Goal: Task Accomplishment & Management: Complete application form

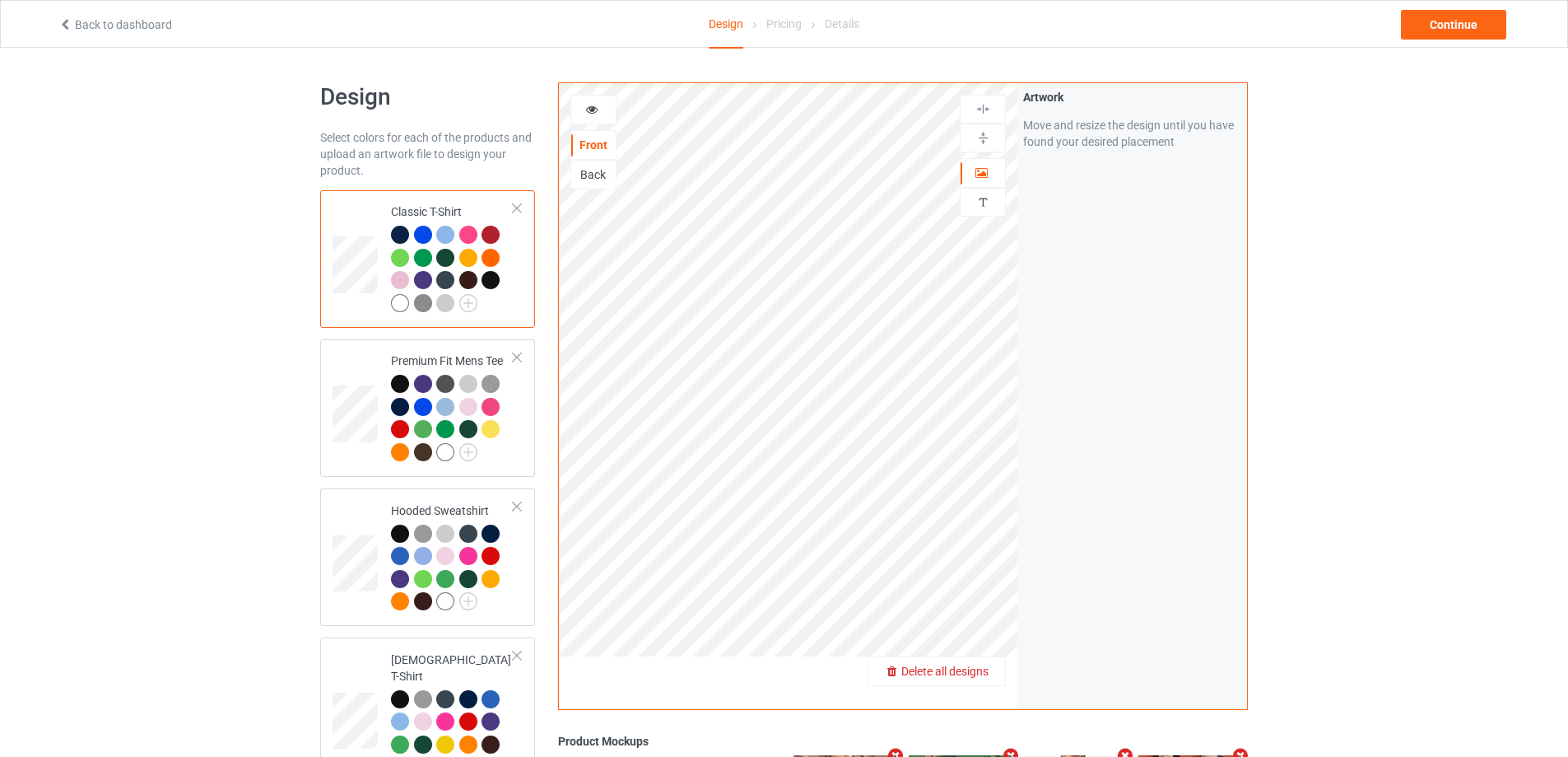
click at [982, 672] on span "Delete all designs" at bounding box center [944, 671] width 87 height 13
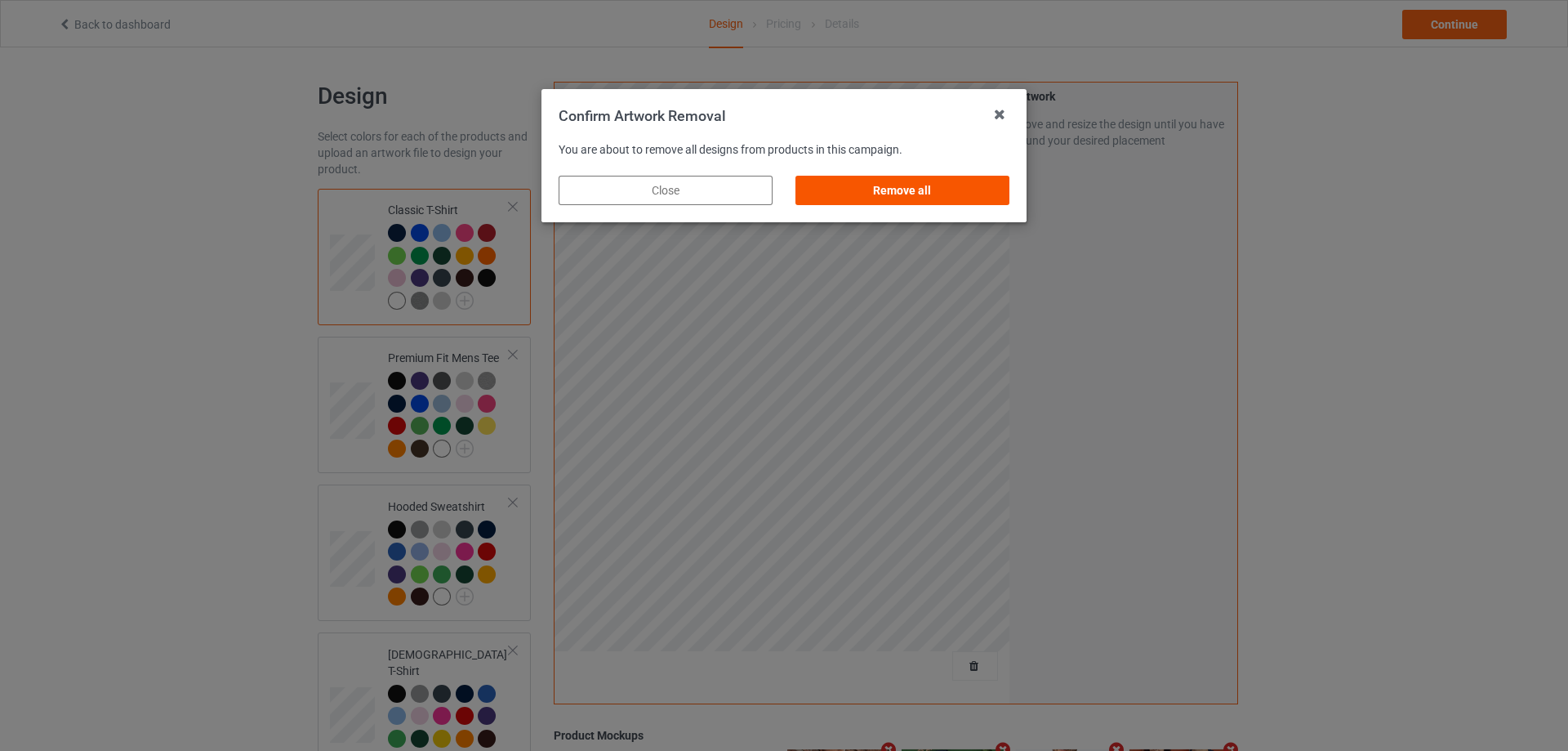
click at [993, 184] on div "Remove all" at bounding box center [902, 190] width 214 height 29
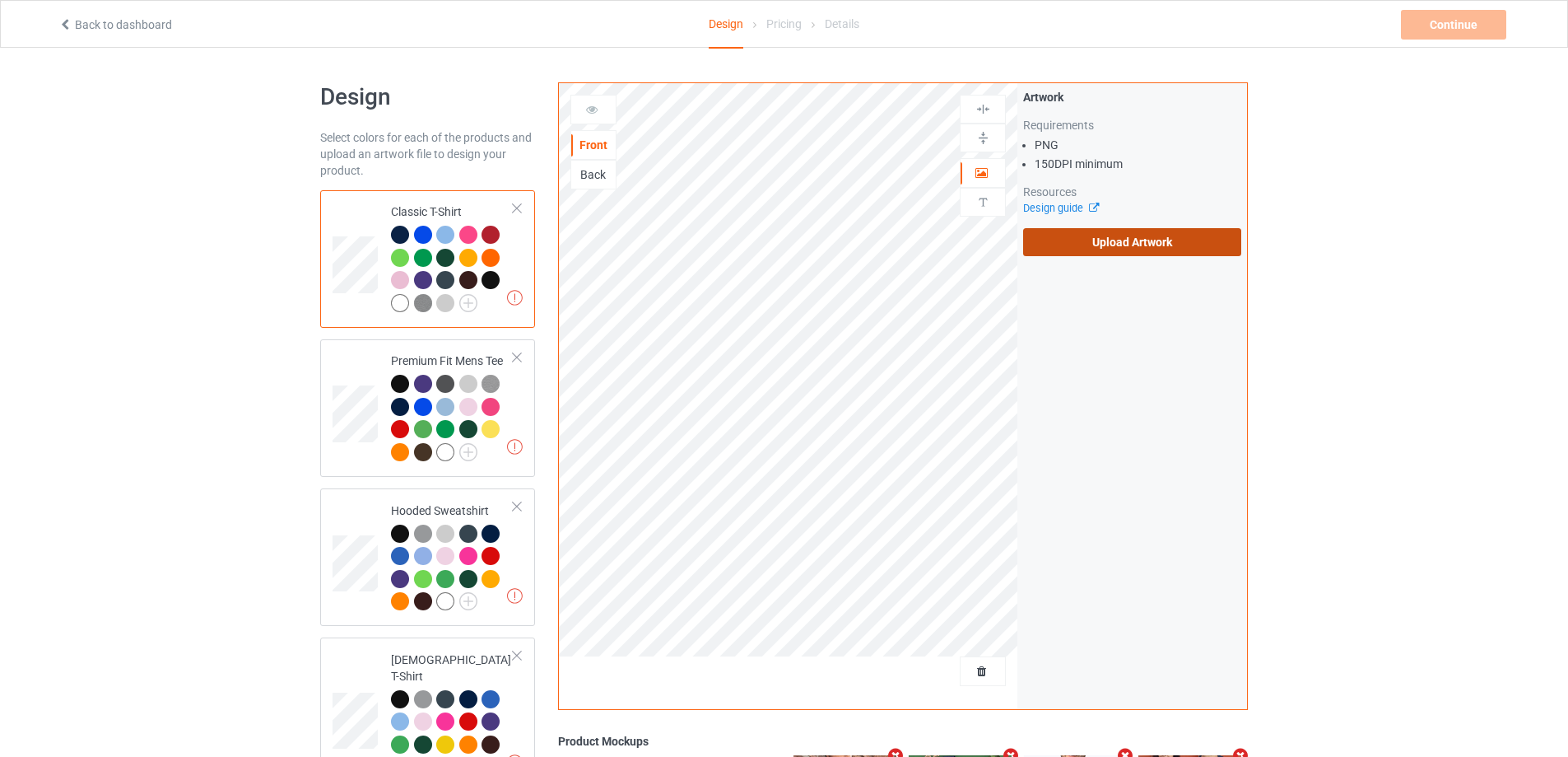
click at [1144, 242] on label "Upload Artwork" at bounding box center [1132, 242] width 218 height 28
click at [0, 0] on input "Upload Artwork" at bounding box center [0, 0] width 0 height 0
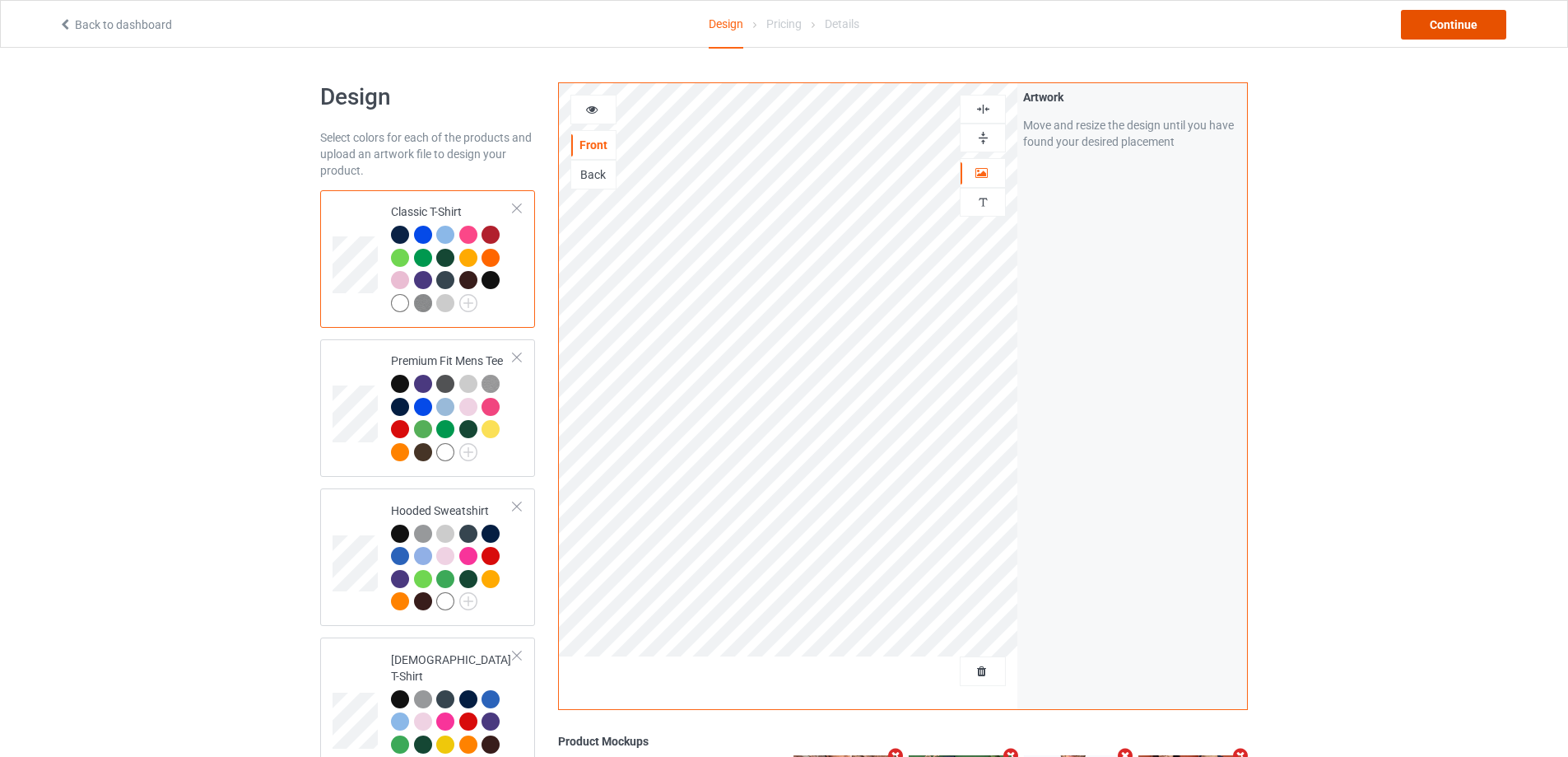
click at [1443, 12] on div "Continue" at bounding box center [1453, 25] width 105 height 29
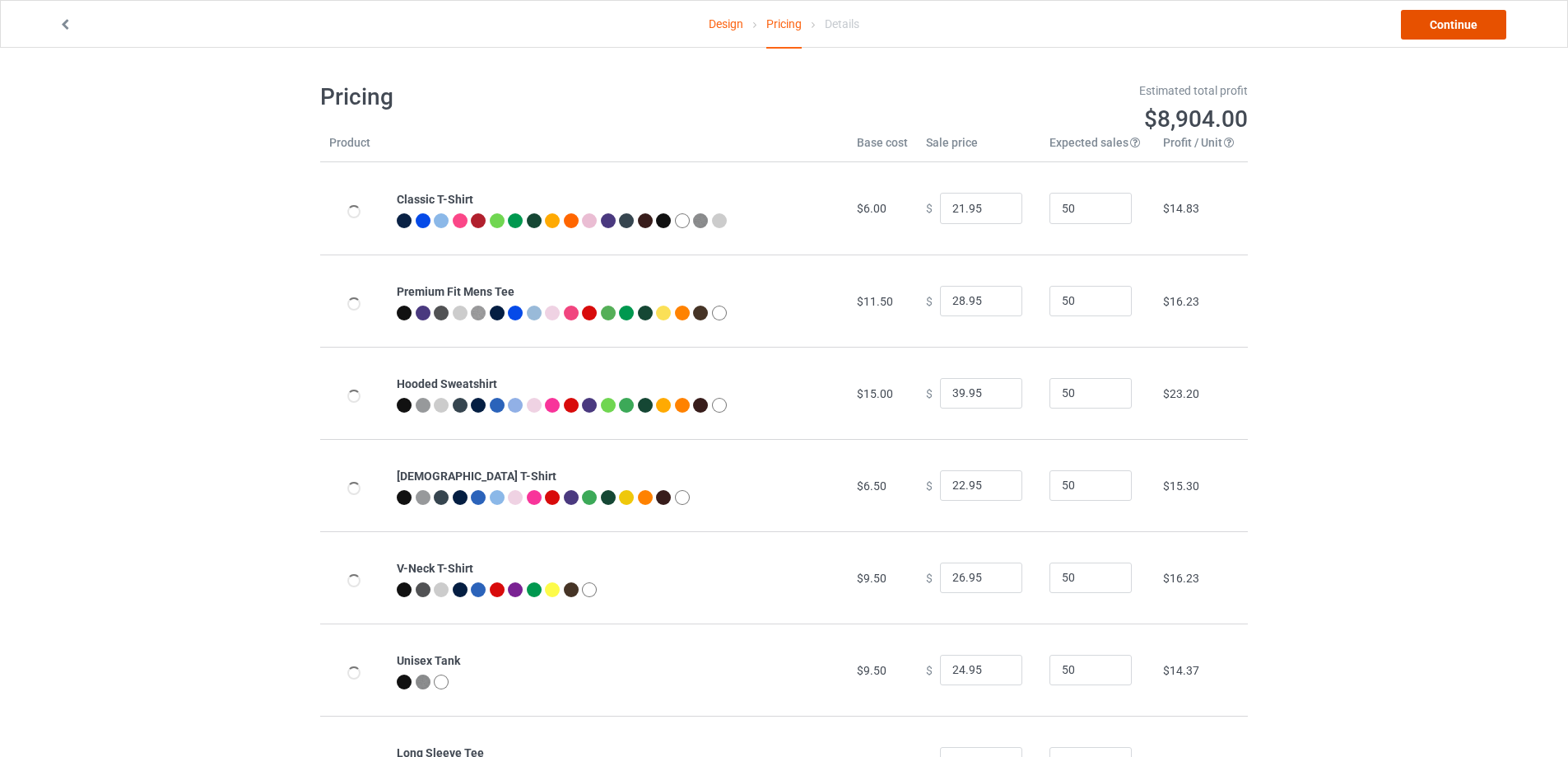
click at [1443, 19] on link "Continue" at bounding box center [1453, 25] width 105 height 29
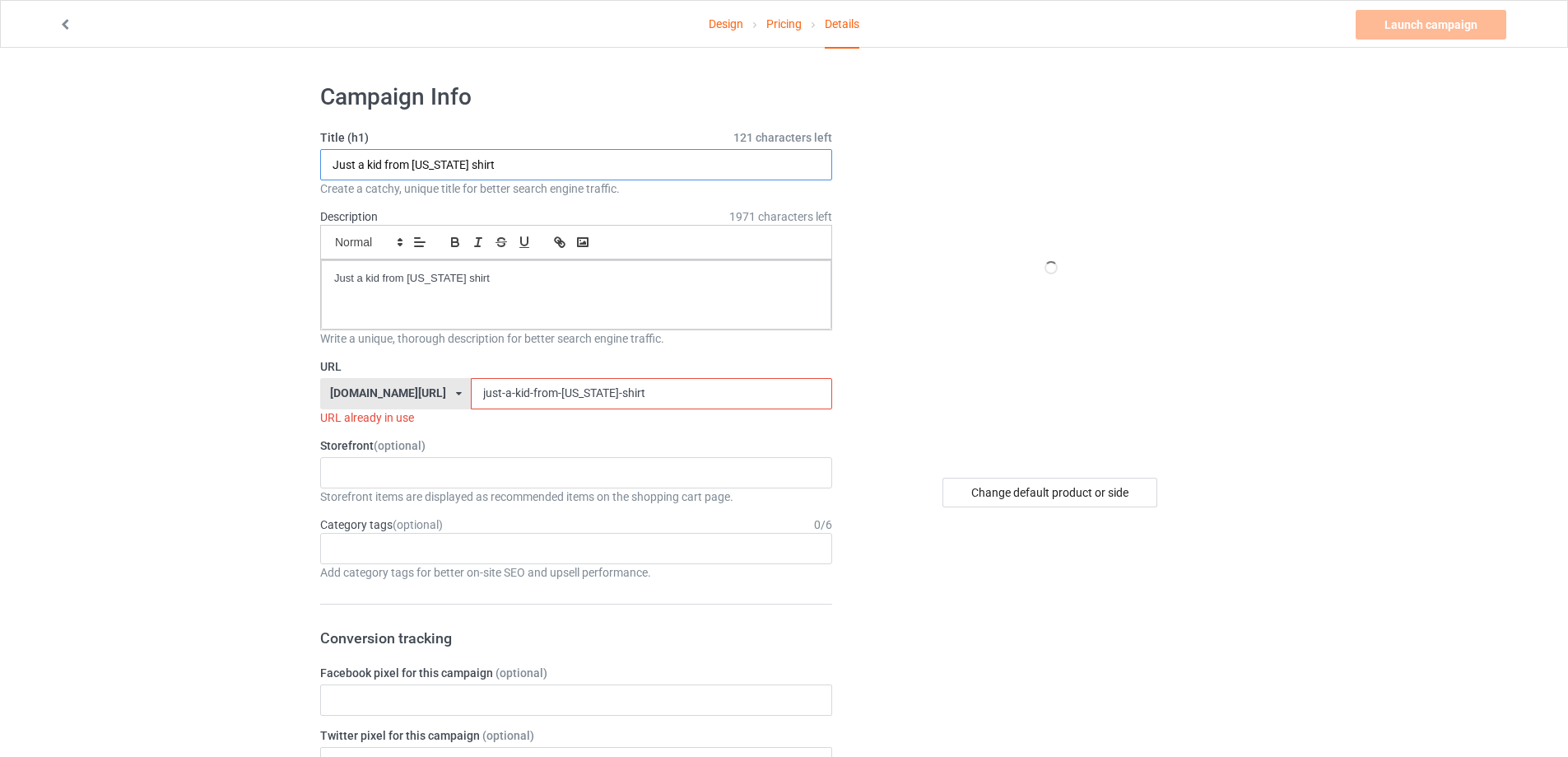
paste input "[PERSON_NAME] the deport depot"
type input "[PERSON_NAME] the deport depot shirt"
drag, startPoint x: 548, startPoint y: 281, endPoint x: 314, endPoint y: 325, distance: 238.1
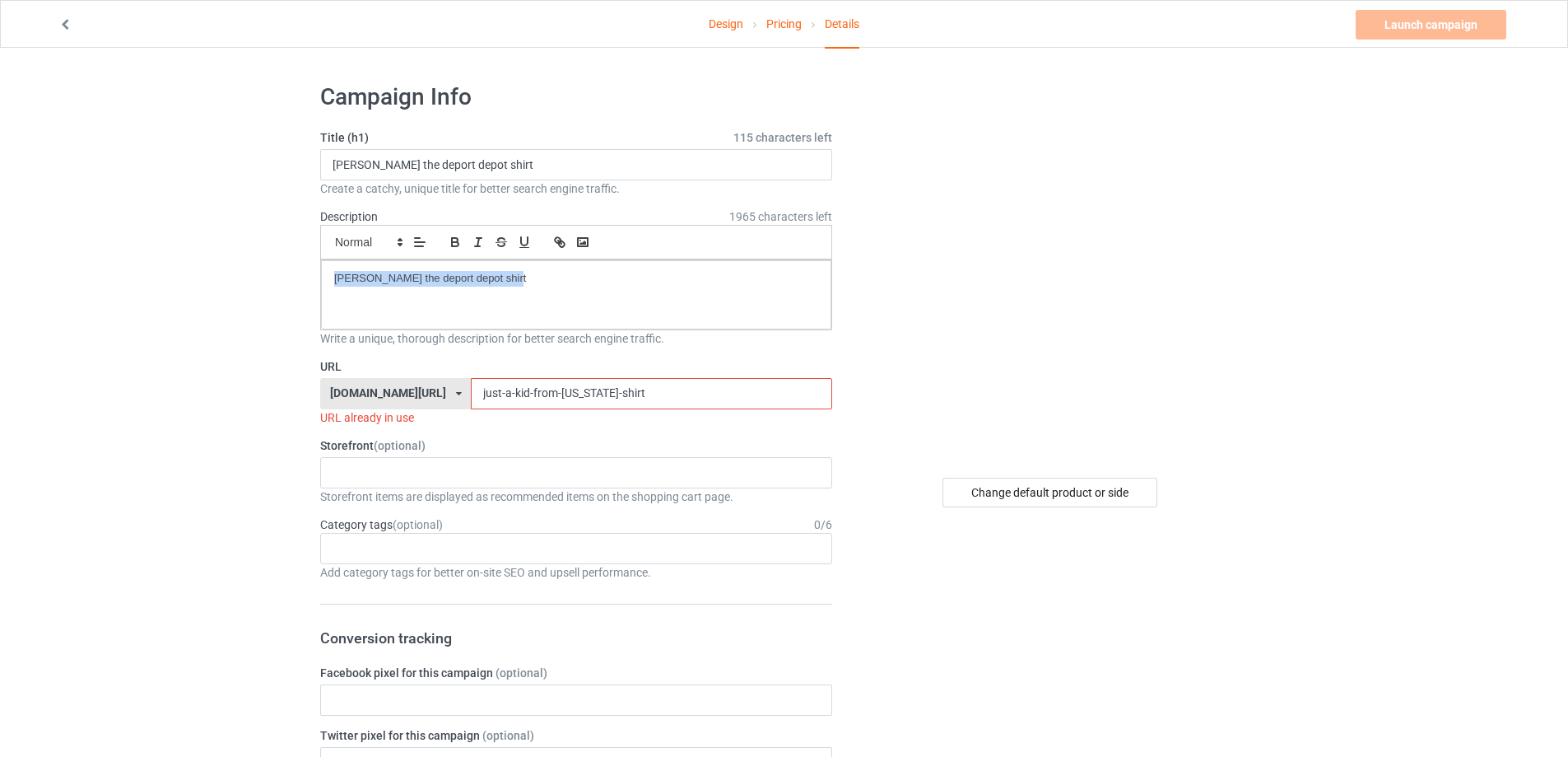
click at [801, 13] on link "Pricing" at bounding box center [784, 24] width 36 height 46
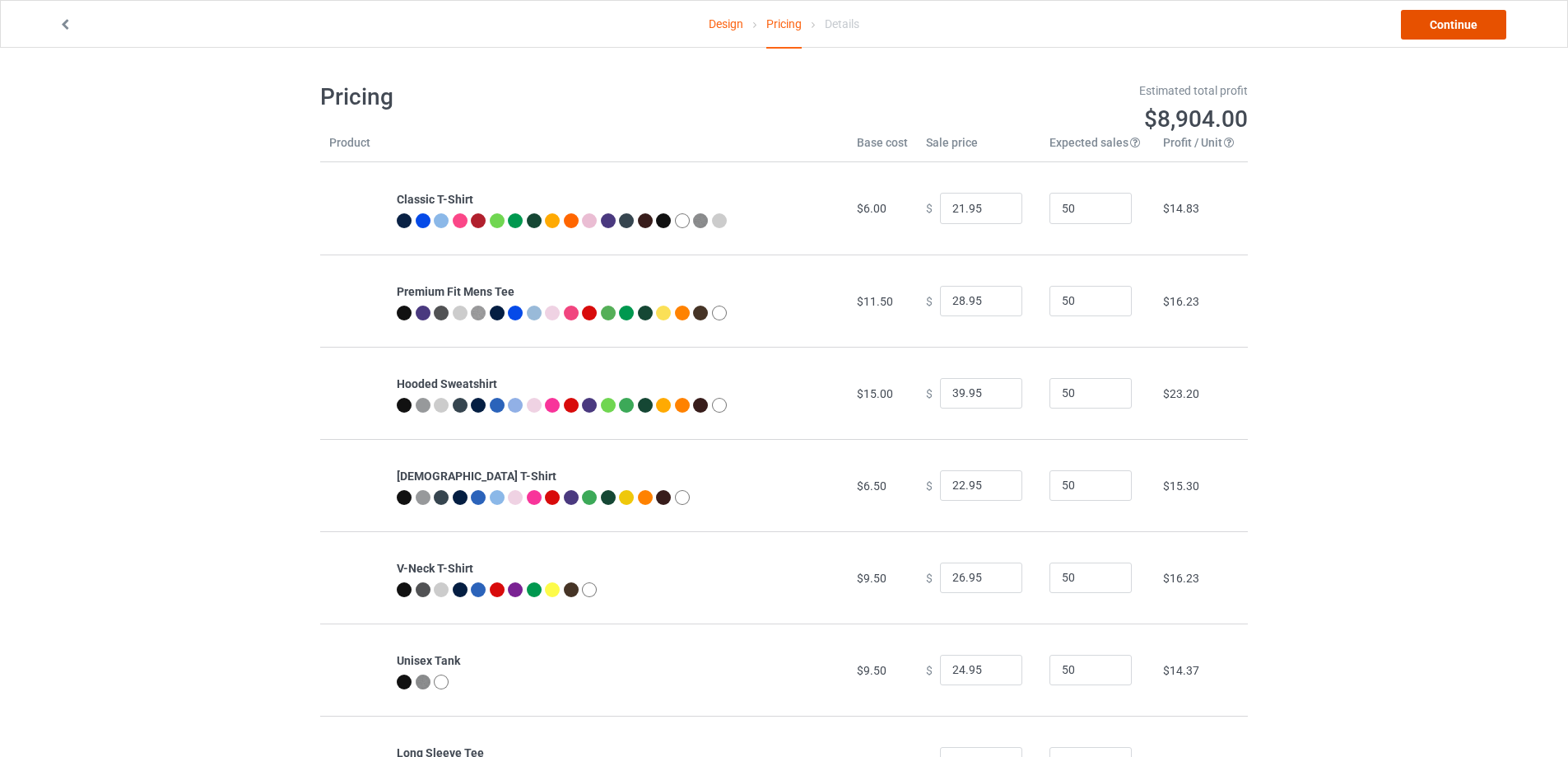
click at [1417, 31] on link "Continue" at bounding box center [1453, 25] width 105 height 29
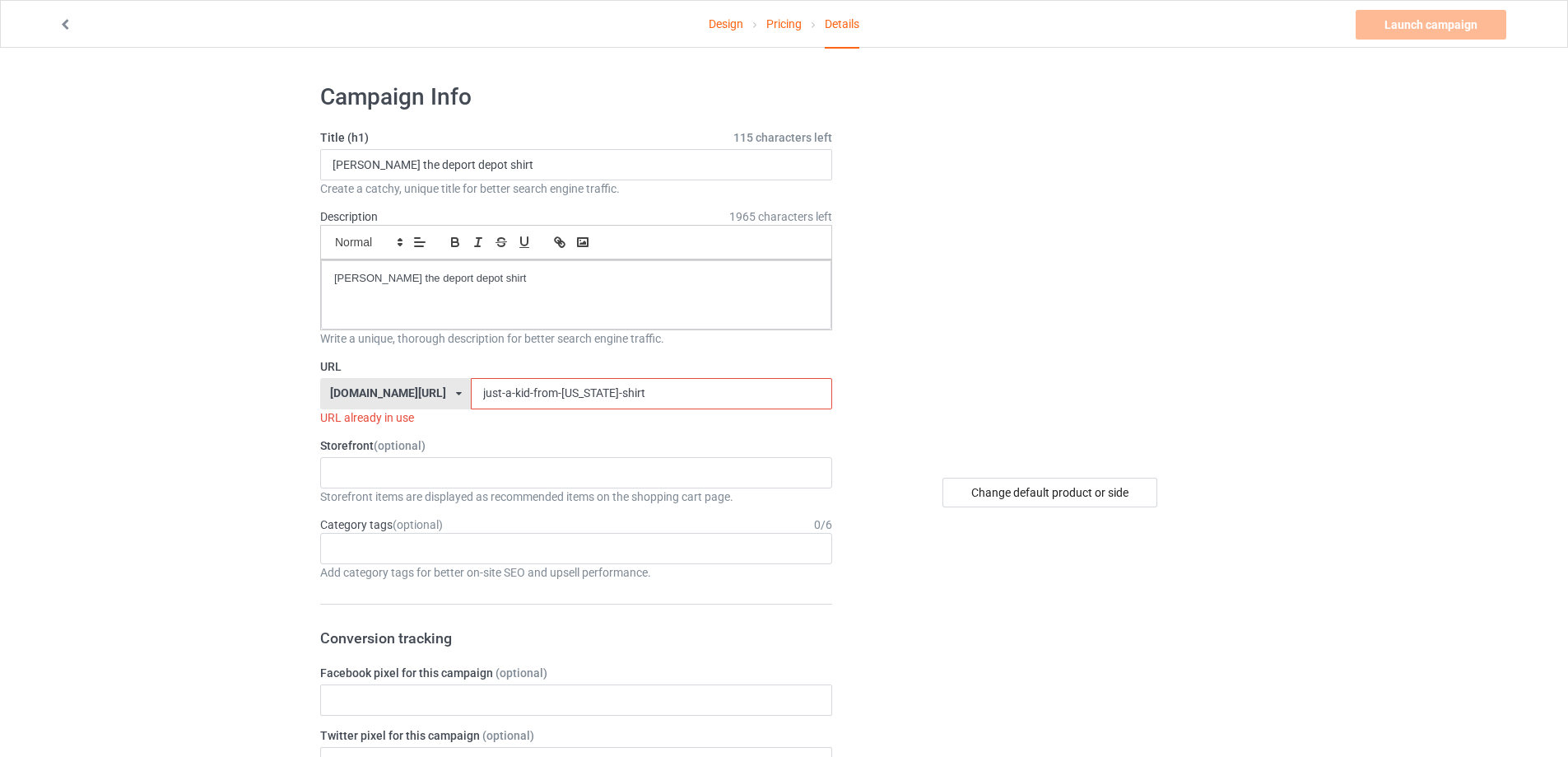
drag, startPoint x: 587, startPoint y: 389, endPoint x: 402, endPoint y: 394, distance: 185.1
paste input "[PERSON_NAME]-[GEOGRAPHIC_DATA]-depot"
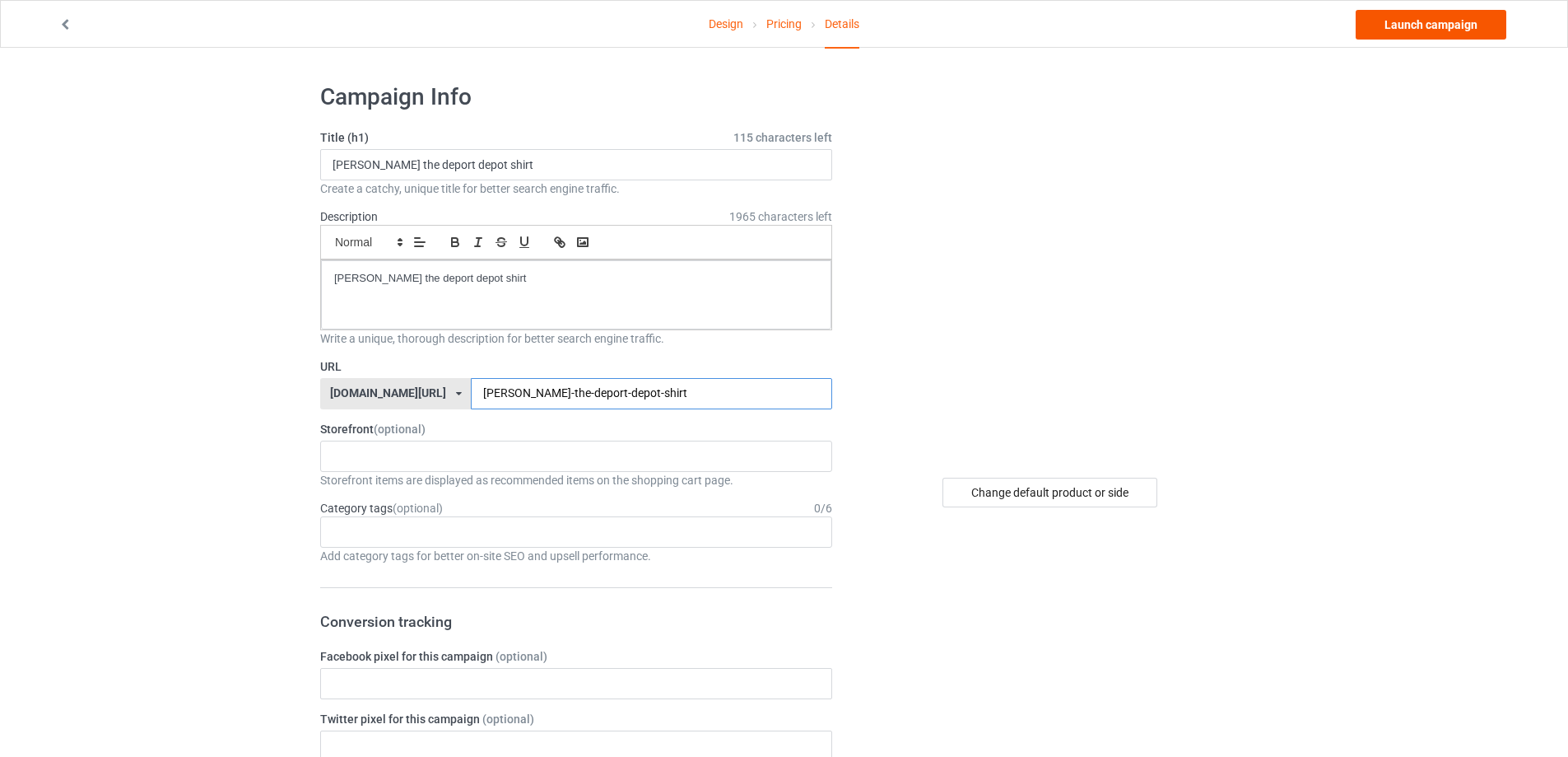
type input "[PERSON_NAME]-the-deport-depot-shirt"
click at [1446, 32] on link "Launch campaign" at bounding box center [1431, 25] width 151 height 29
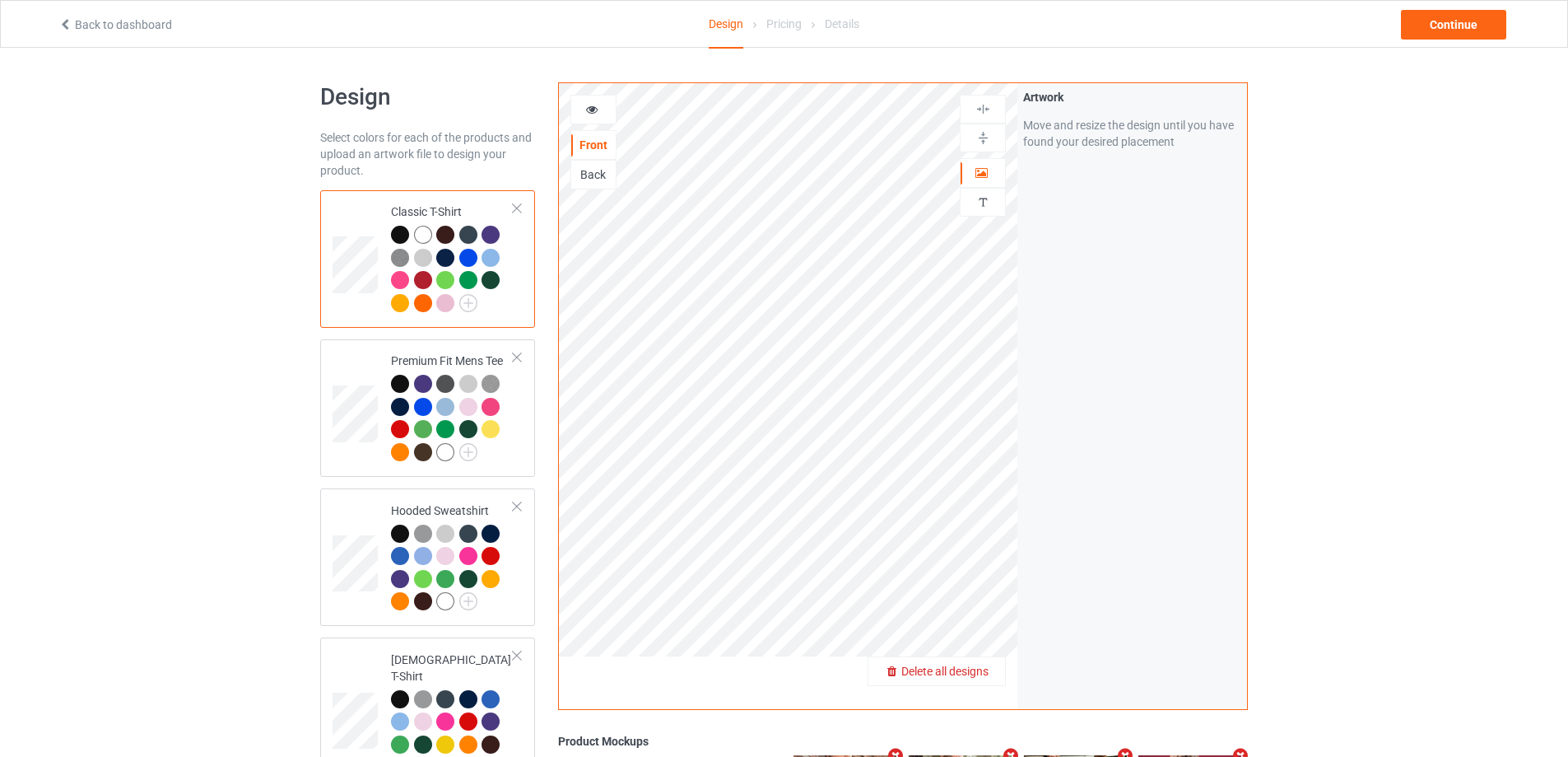
click at [988, 666] on span "Delete all designs" at bounding box center [944, 671] width 87 height 13
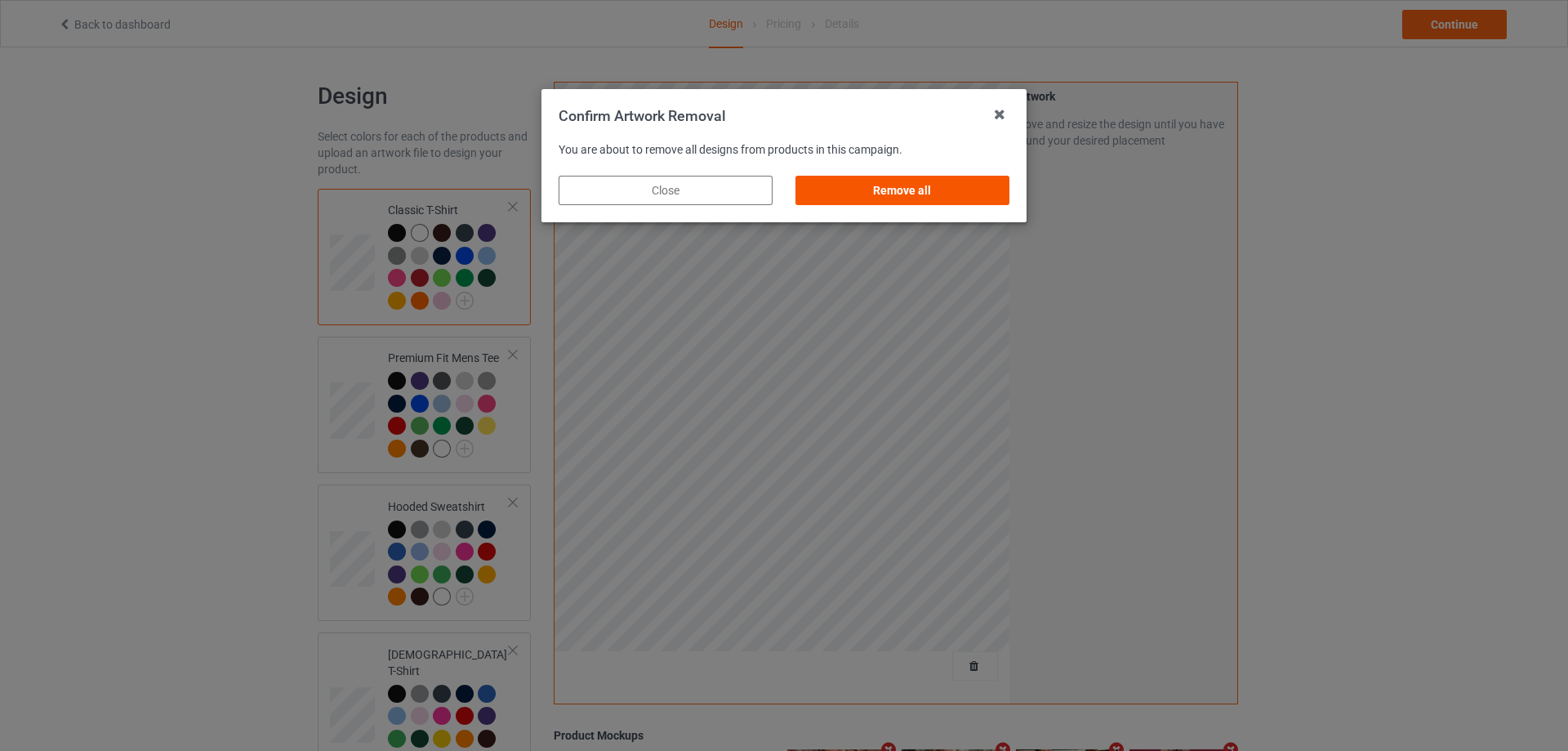
click at [988, 179] on div "Remove all" at bounding box center [902, 190] width 237 height 53
click at [990, 185] on div "Remove all" at bounding box center [902, 190] width 214 height 29
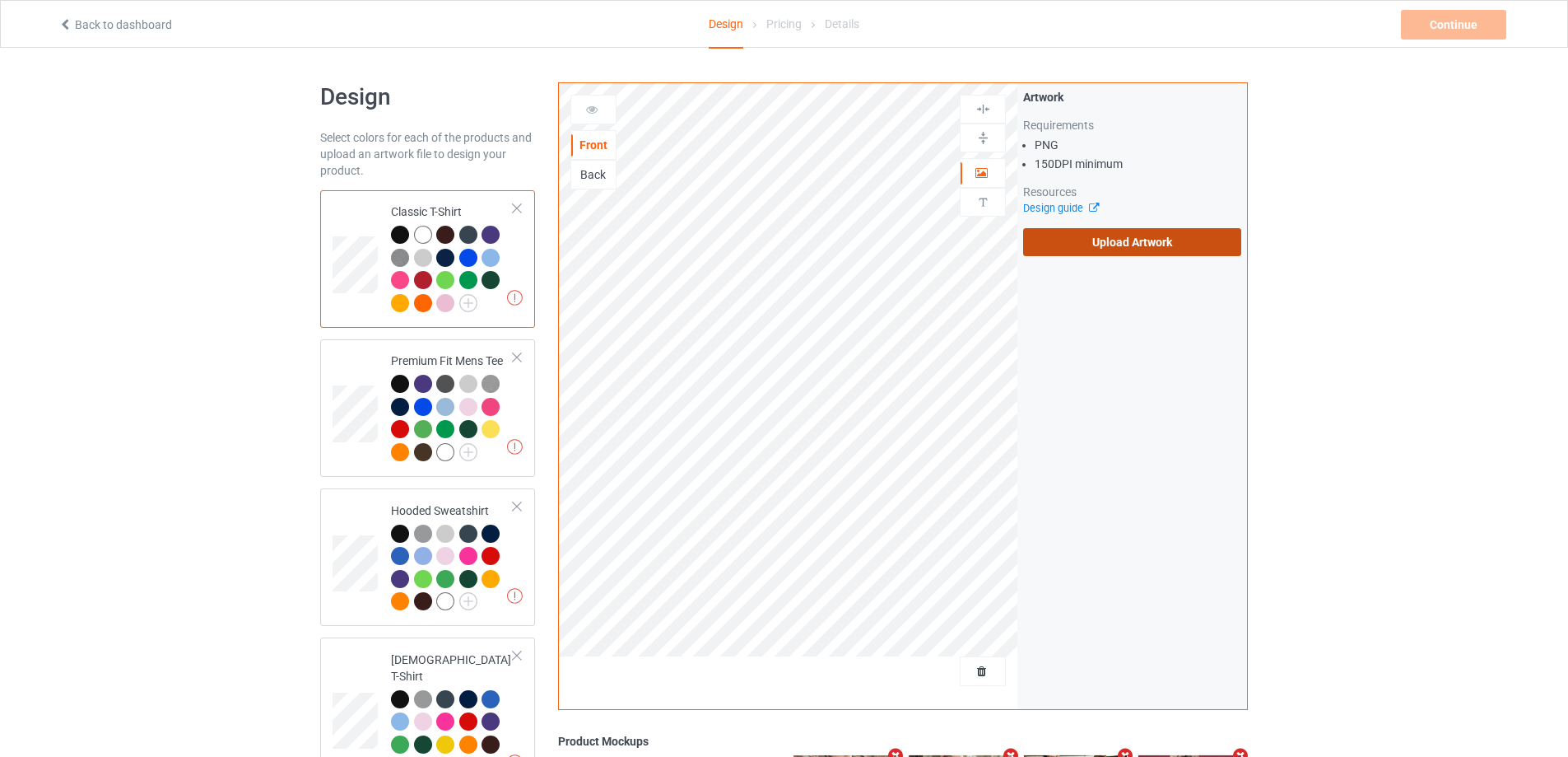
click at [1074, 247] on label "Upload Artwork" at bounding box center [1132, 242] width 218 height 28
click at [0, 0] on input "Upload Artwork" at bounding box center [0, 0] width 0 height 0
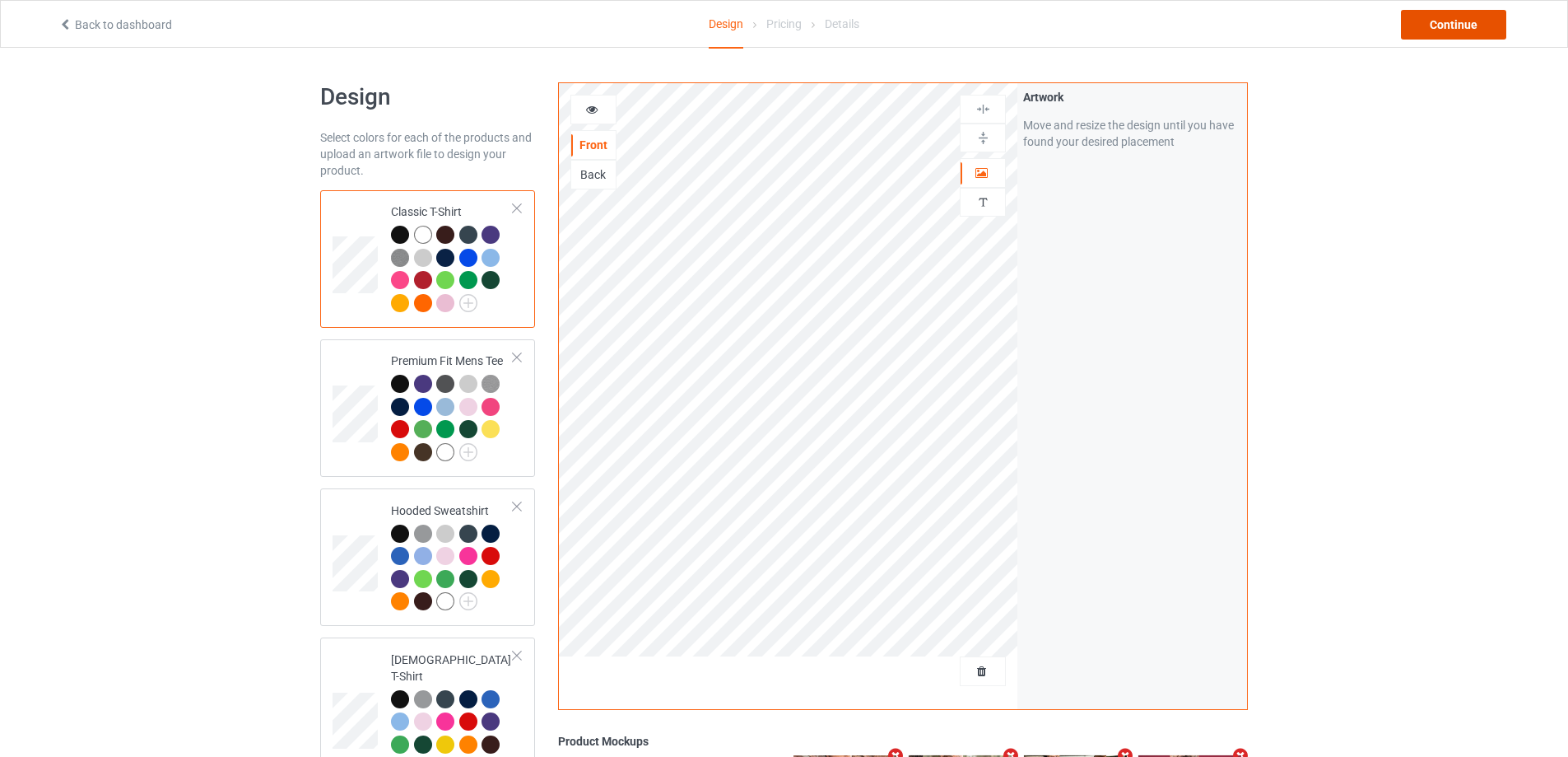
click at [1463, 10] on div "Continue" at bounding box center [1453, 25] width 105 height 29
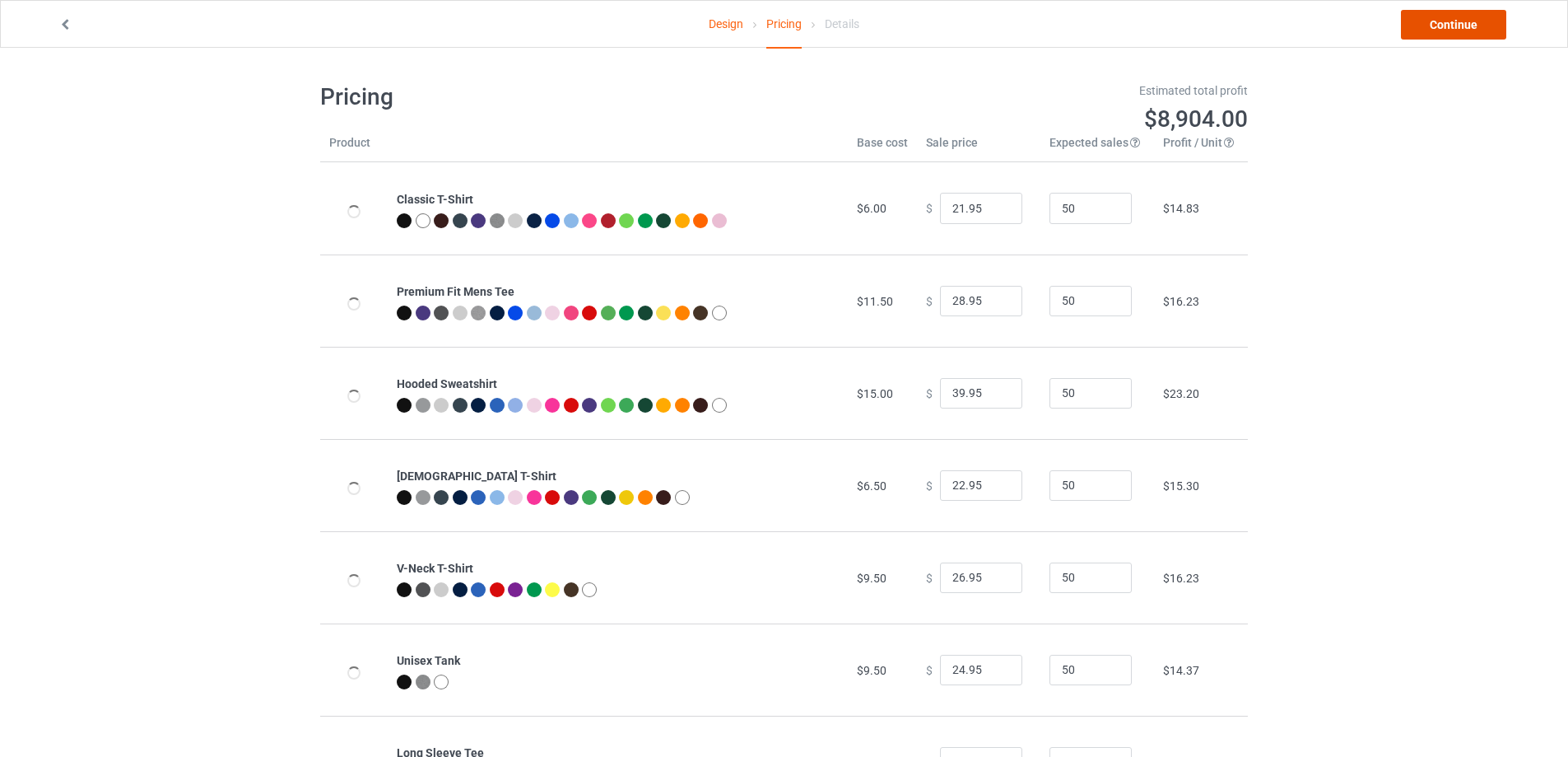
click at [1461, 16] on link "Continue" at bounding box center [1453, 25] width 105 height 29
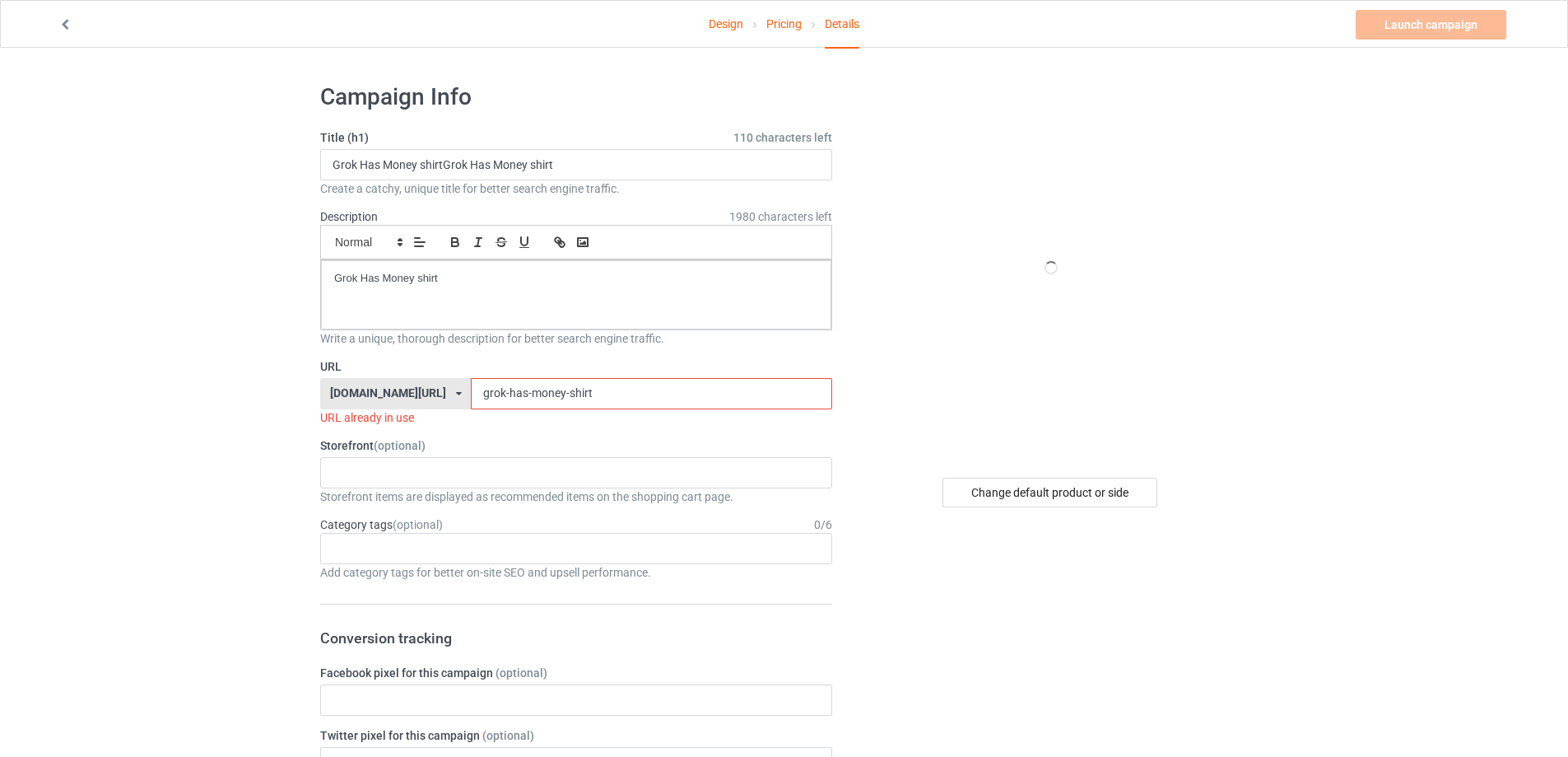
drag, startPoint x: 555, startPoint y: 389, endPoint x: 339, endPoint y: 359, distance: 218.1
paste input "Goblin bar boys after school"
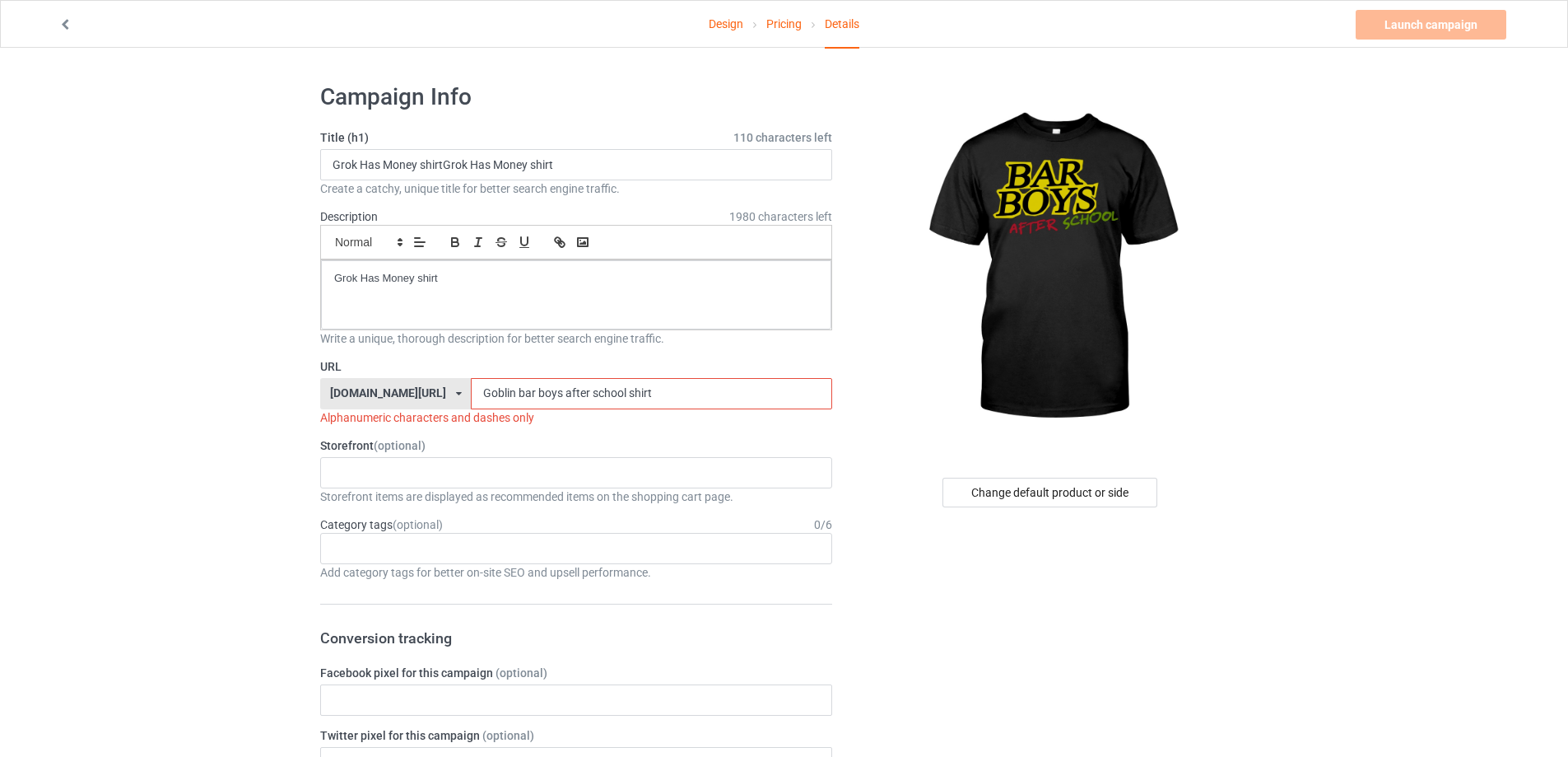
type input "Goblin bar boys after school shirt"
drag, startPoint x: 379, startPoint y: 150, endPoint x: 112, endPoint y: 180, distance: 268.7
paste input "oblin bar boys after school"
type input "Goblin bar boys after school shirt"
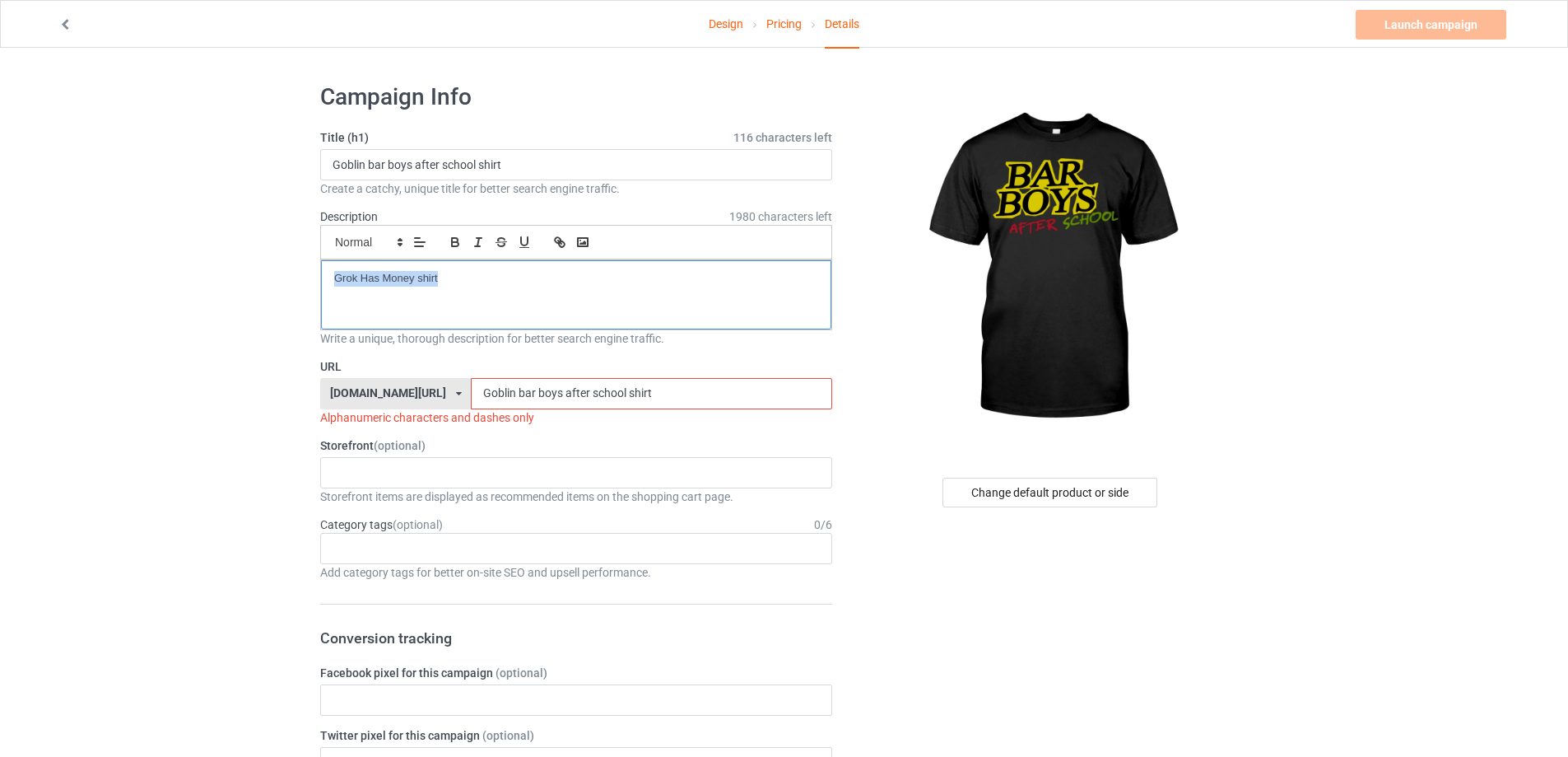
drag, startPoint x: 450, startPoint y: 294, endPoint x: 26, endPoint y: 274, distance: 424.5
drag, startPoint x: 646, startPoint y: 399, endPoint x: 360, endPoint y: 416, distance: 286.5
paste input "goblin-bar-boys-after-school-"
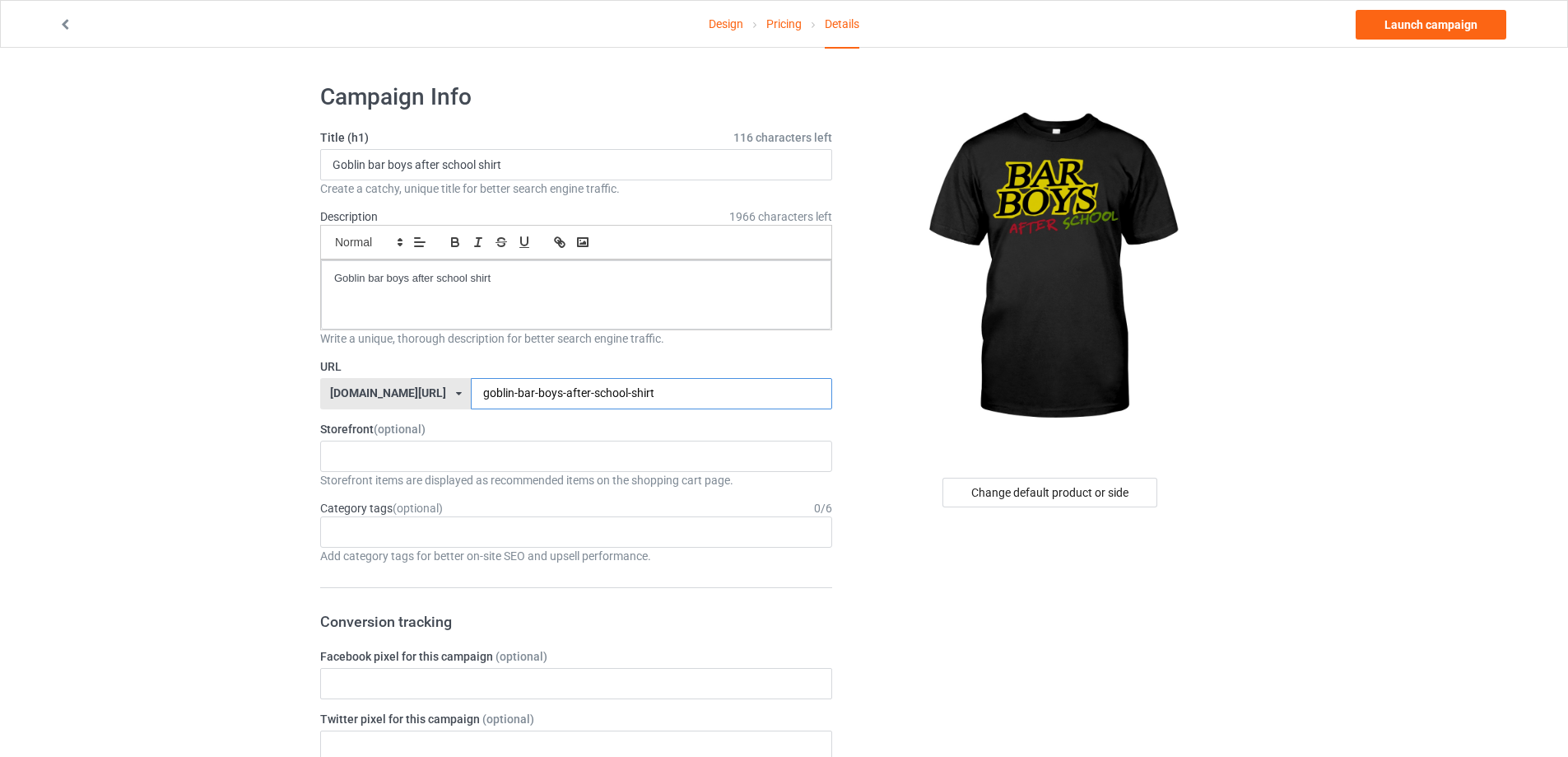
type input "goblin-bar-boys-after-school-shirt"
click at [1464, 22] on link "Launch campaign" at bounding box center [1431, 25] width 151 height 29
